Goal: Navigation & Orientation: Find specific page/section

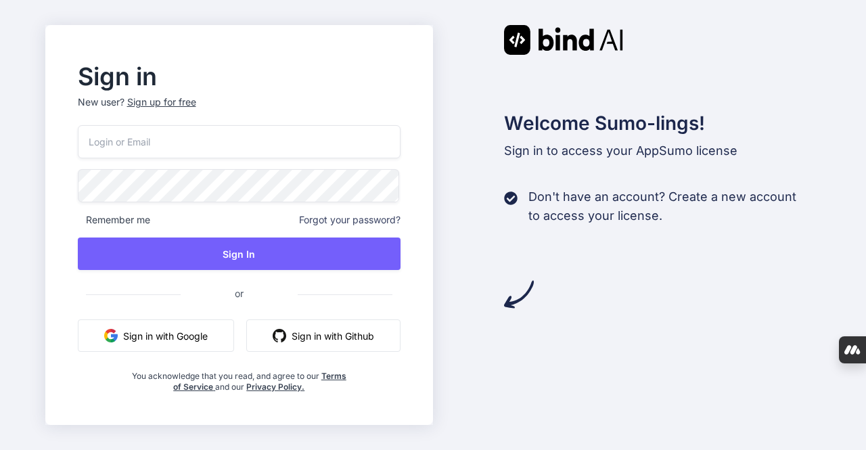
click at [158, 329] on button "Sign in with Google" at bounding box center [156, 335] width 156 height 32
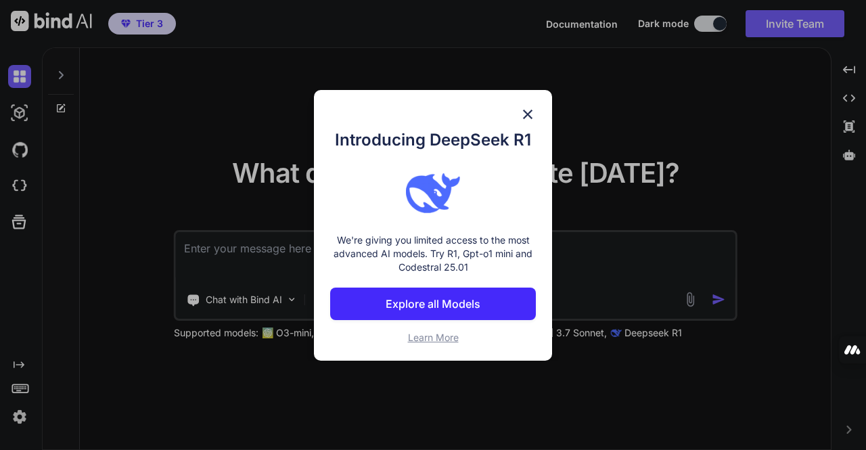
click at [415, 339] on span "Learn More" at bounding box center [433, 337] width 51 height 12
click at [531, 115] on img at bounding box center [528, 114] width 16 height 16
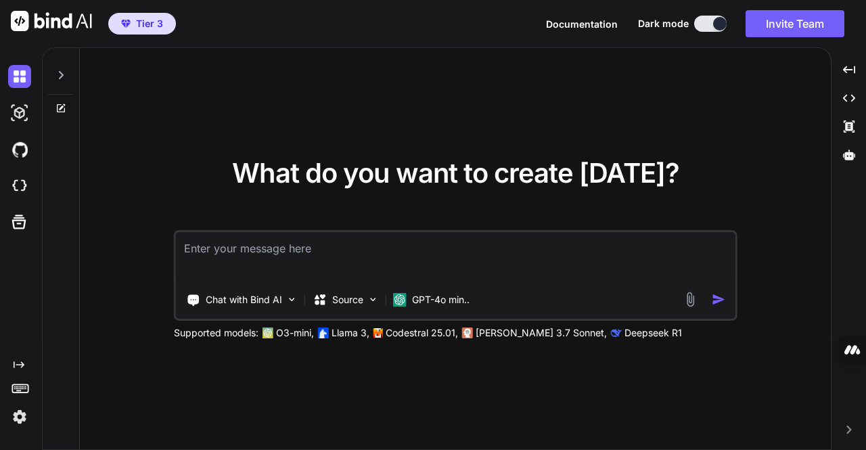
click at [14, 417] on img at bounding box center [19, 416] width 23 height 23
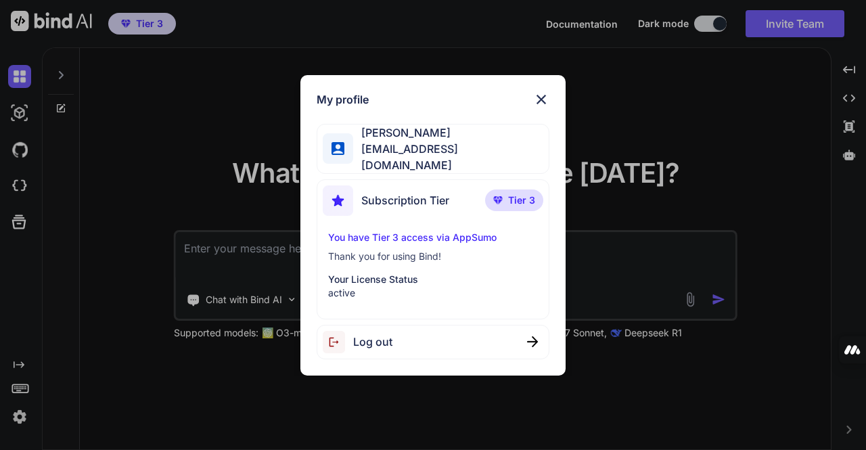
click at [540, 100] on img at bounding box center [541, 99] width 16 height 16
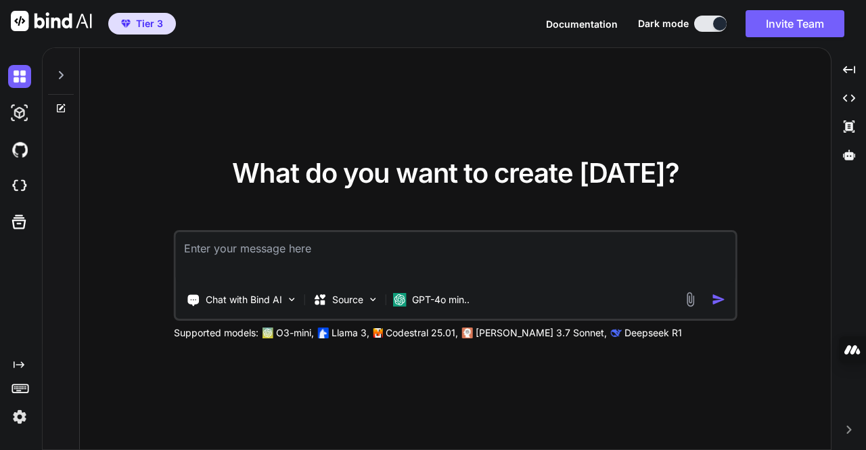
click at [18, 414] on img at bounding box center [19, 416] width 23 height 23
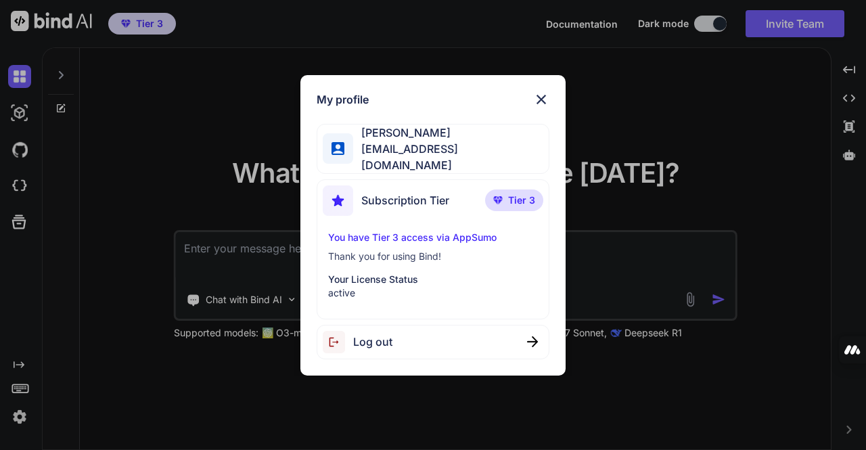
click at [20, 384] on div "My profile [PERSON_NAME] [EMAIL_ADDRESS][DOMAIN_NAME] Subscription Tier Tier 3 …" at bounding box center [433, 225] width 866 height 450
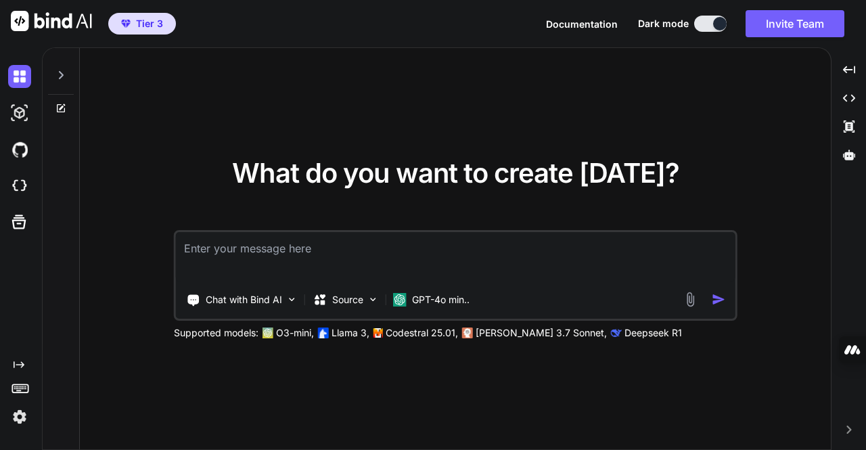
click at [20, 384] on icon at bounding box center [20, 387] width 19 height 19
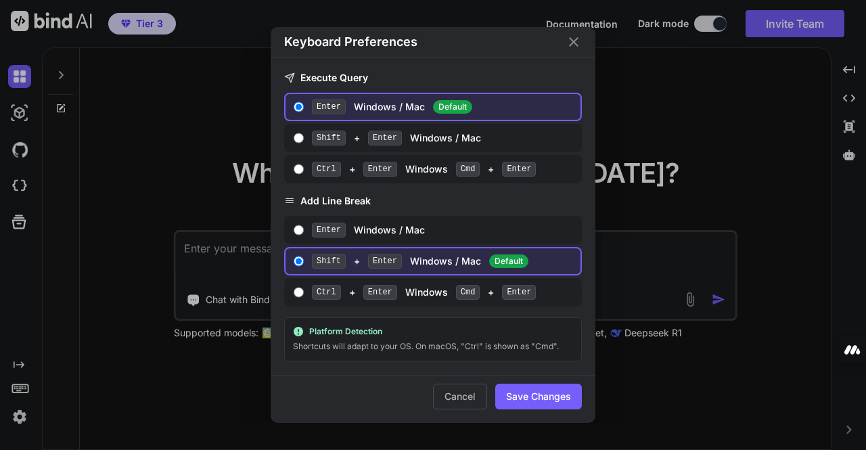
click at [574, 41] on icon "Close" at bounding box center [573, 41] width 9 height 9
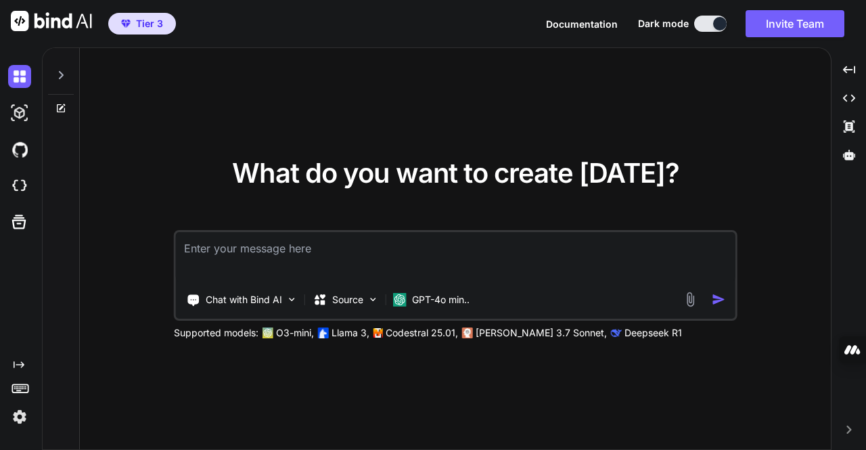
click at [850, 430] on icon at bounding box center [848, 430] width 5 height 8
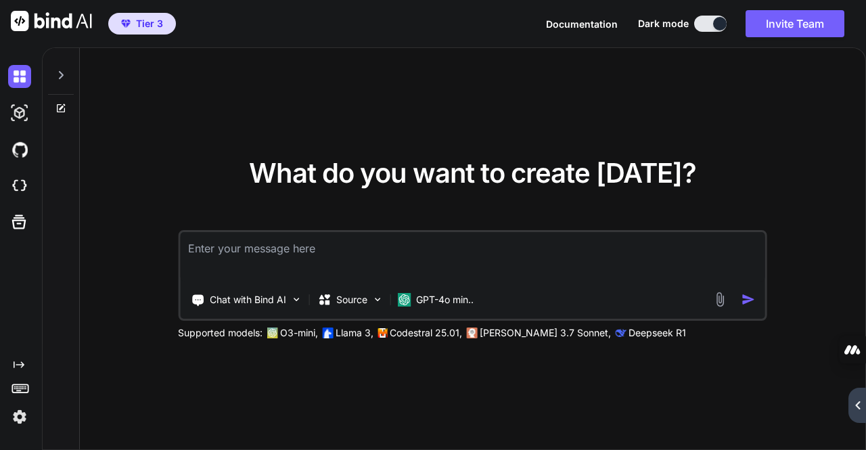
click at [864, 407] on icon "Created with Pixso." at bounding box center [860, 405] width 12 height 8
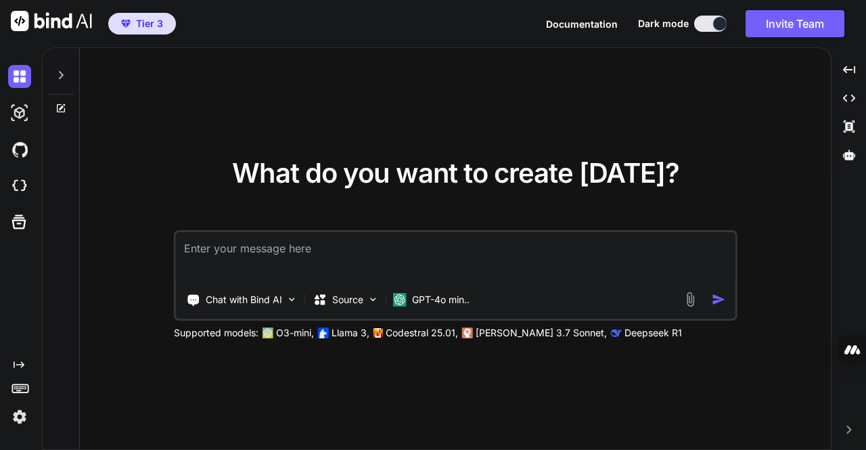
click at [570, 24] on span "Documentation" at bounding box center [582, 24] width 72 height 12
